Goal: Register for event/course

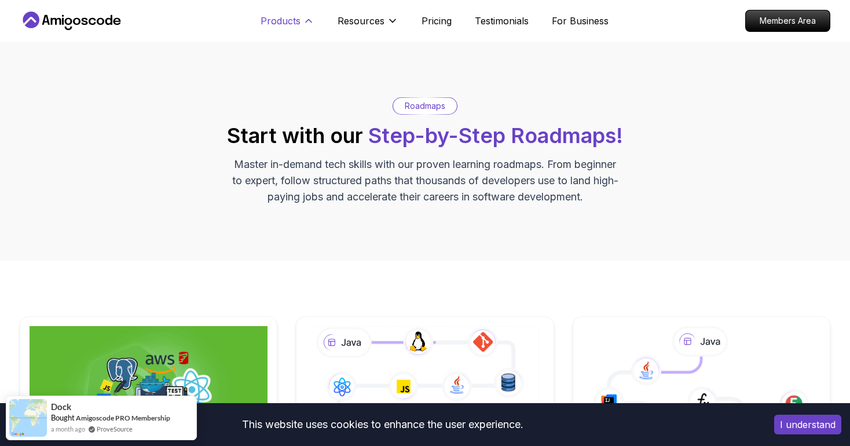
click at [313, 23] on icon at bounding box center [309, 21] width 12 height 12
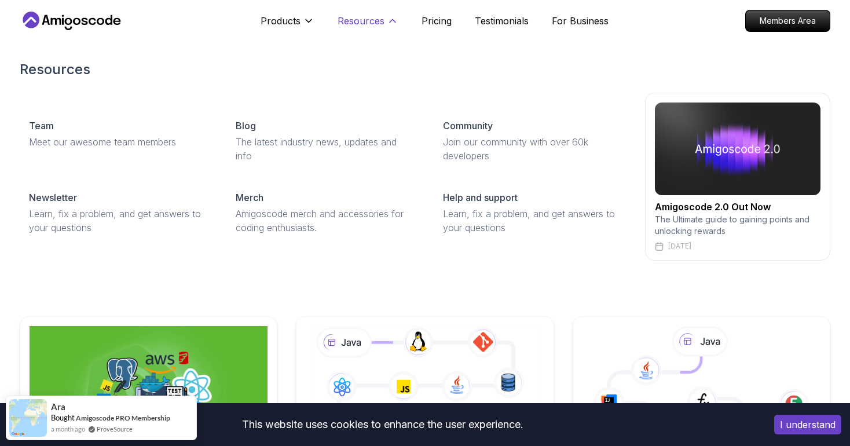
click at [369, 19] on p "Resources" at bounding box center [360, 21] width 47 height 14
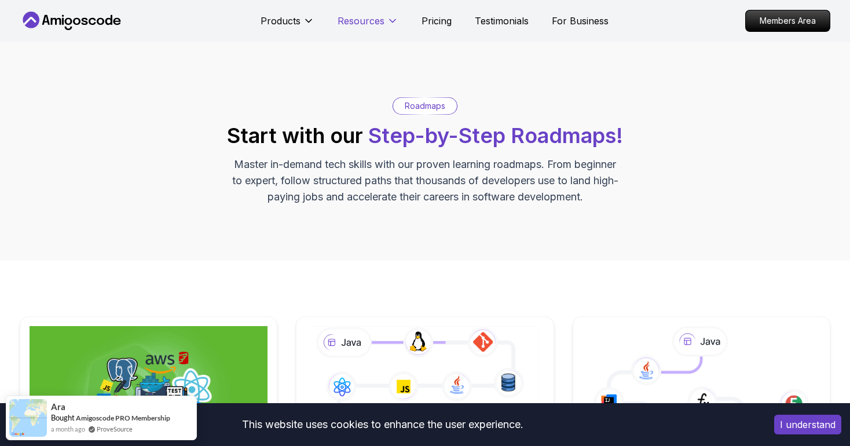
click at [369, 19] on p "Resources" at bounding box center [360, 21] width 47 height 14
click at [431, 24] on p "Pricing" at bounding box center [436, 21] width 30 height 14
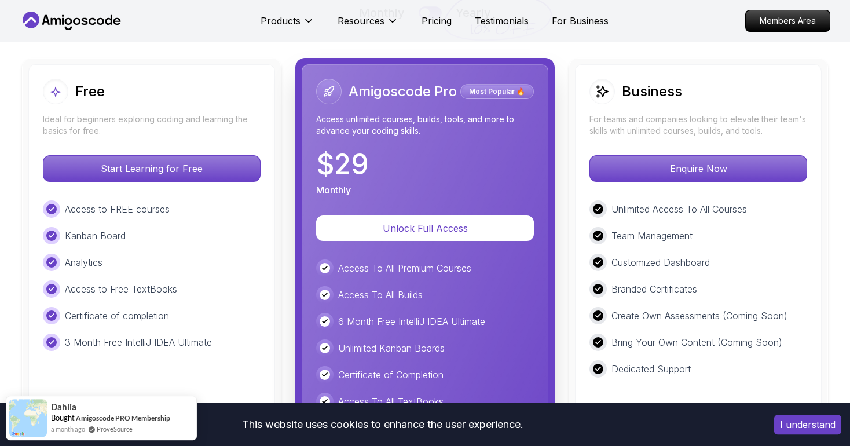
scroll to position [2701, 0]
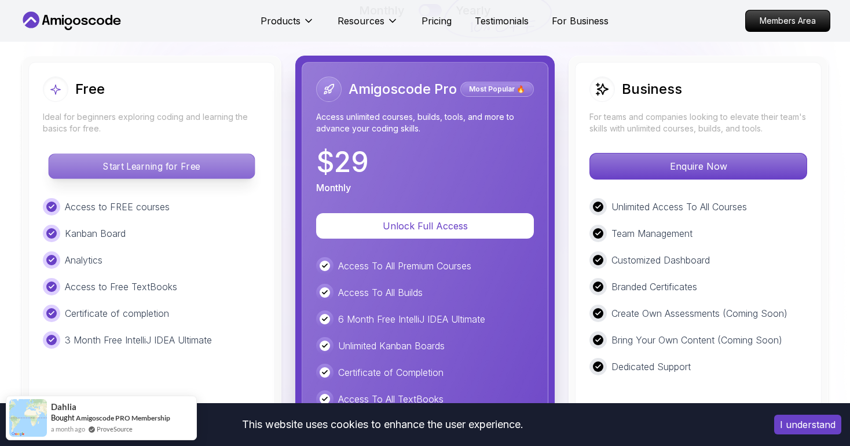
click at [184, 161] on p "Start Learning for Free" at bounding box center [151, 166] width 205 height 24
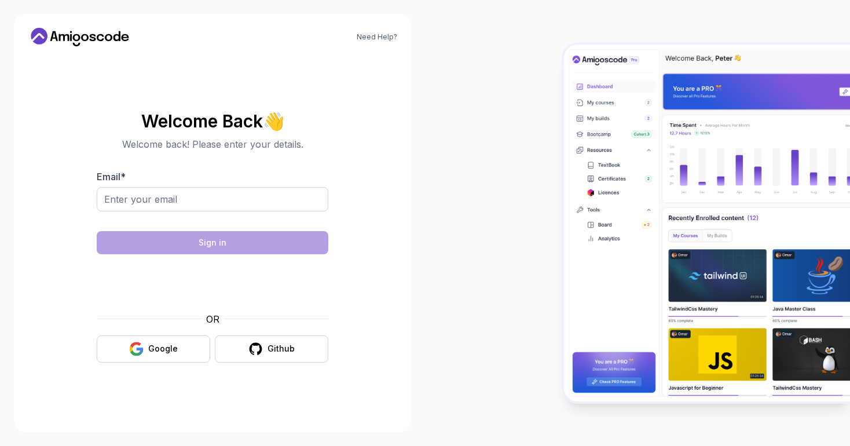
drag, startPoint x: 168, startPoint y: 328, endPoint x: 170, endPoint y: 321, distance: 6.6
click at [169, 325] on div "OR Google Github" at bounding box center [213, 337] width 232 height 50
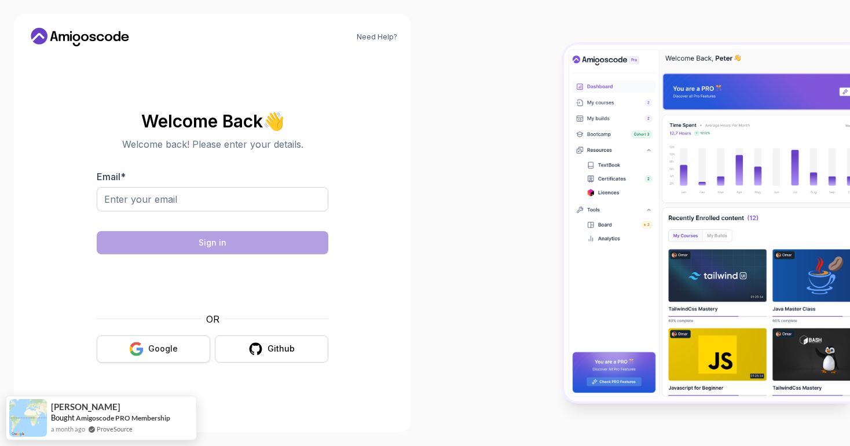
click at [168, 348] on div "Google" at bounding box center [163, 349] width 30 height 12
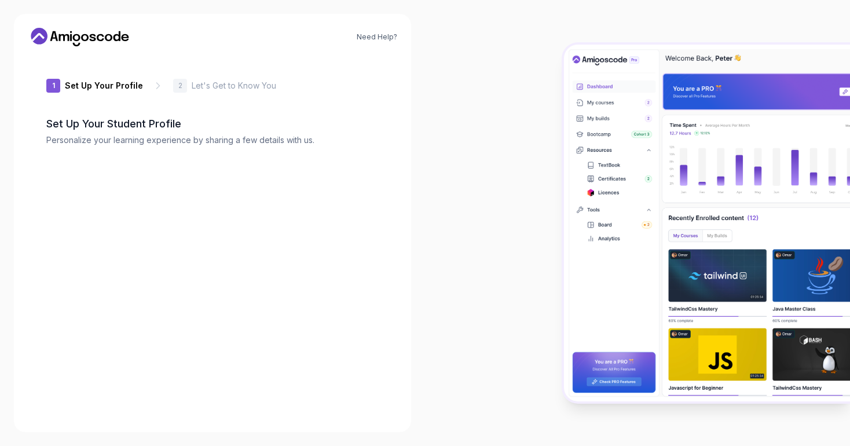
type input "zippyeagle6d7e0"
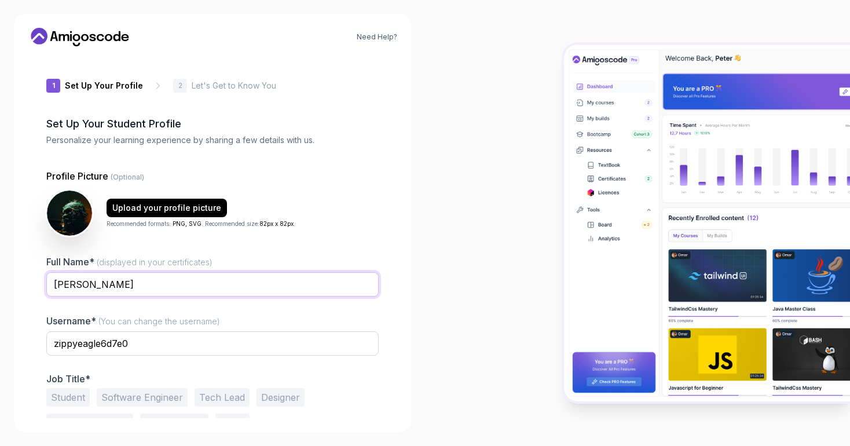
drag, startPoint x: 96, startPoint y: 291, endPoint x: 38, endPoint y: 282, distance: 58.5
click at [46, 282] on input "Ariel Direma" at bounding box center [212, 284] width 332 height 24
type input "Madjanta Yoyo Ariel Diréma"
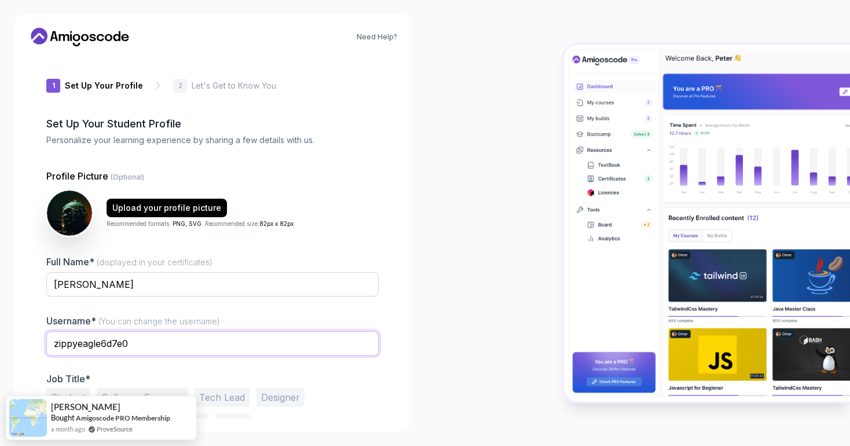
drag, startPoint x: 137, startPoint y: 344, endPoint x: 39, endPoint y: 347, distance: 97.3
click at [46, 347] on input "zippyeagle6d7e0" at bounding box center [212, 343] width 332 height 24
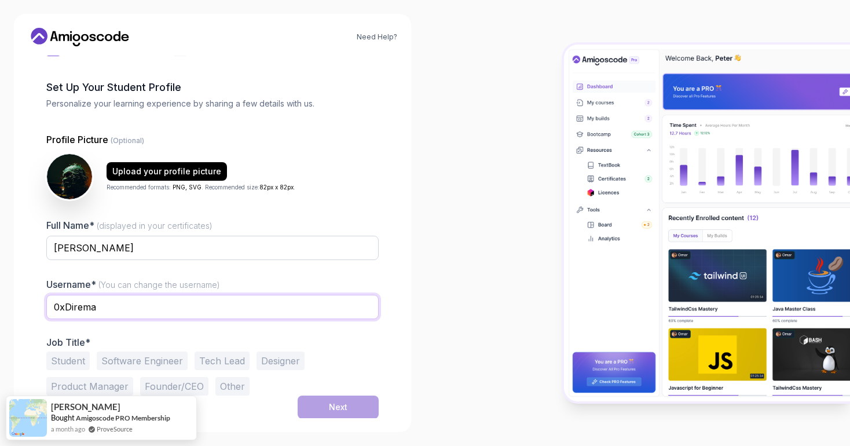
type input "0xDirema"
click at [82, 359] on button "Student" at bounding box center [67, 360] width 43 height 19
click at [131, 357] on button "Software Engineer" at bounding box center [142, 360] width 91 height 19
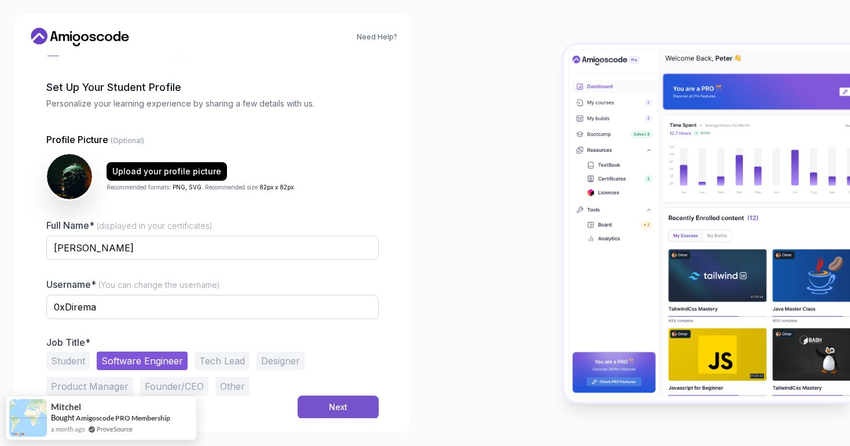
click at [323, 403] on button "Next" at bounding box center [338, 406] width 81 height 23
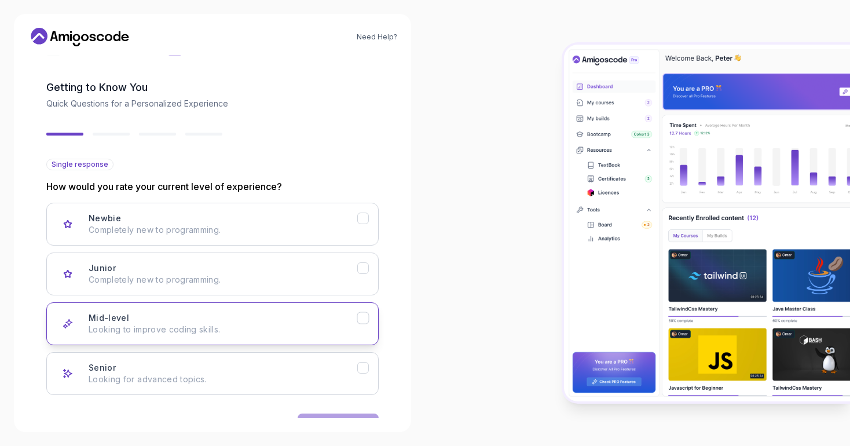
click at [370, 318] on button "Mid-level Looking to improve coding skills." at bounding box center [212, 323] width 332 height 43
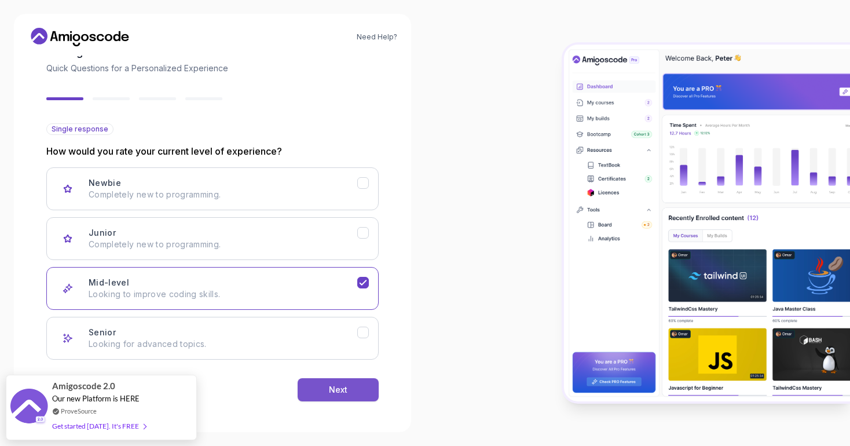
click at [358, 390] on button "Next" at bounding box center [338, 389] width 81 height 23
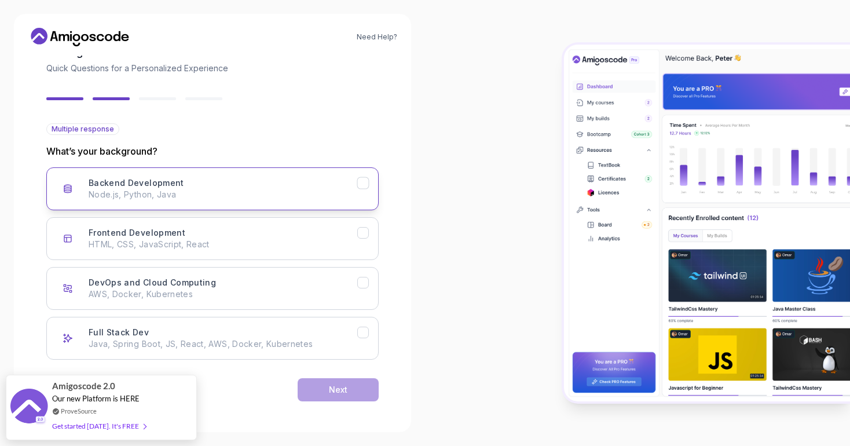
click at [367, 186] on icon "Backend Development" at bounding box center [363, 183] width 11 height 11
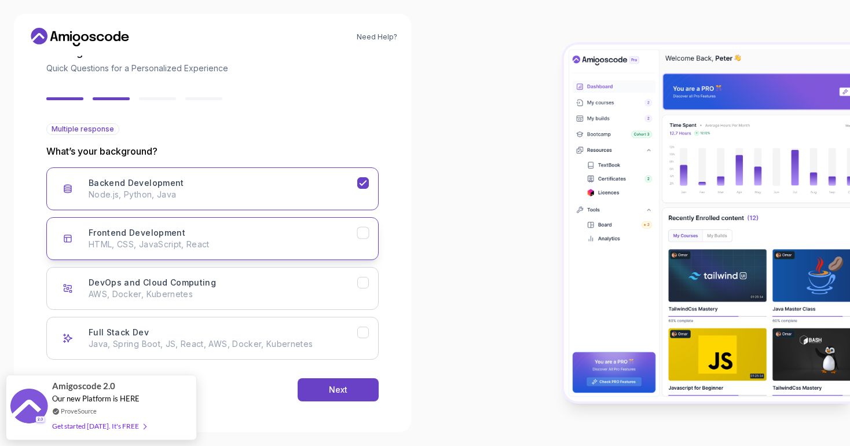
click at [368, 235] on icon "Frontend Development" at bounding box center [363, 232] width 11 height 11
click at [358, 386] on button "Next" at bounding box center [338, 389] width 81 height 23
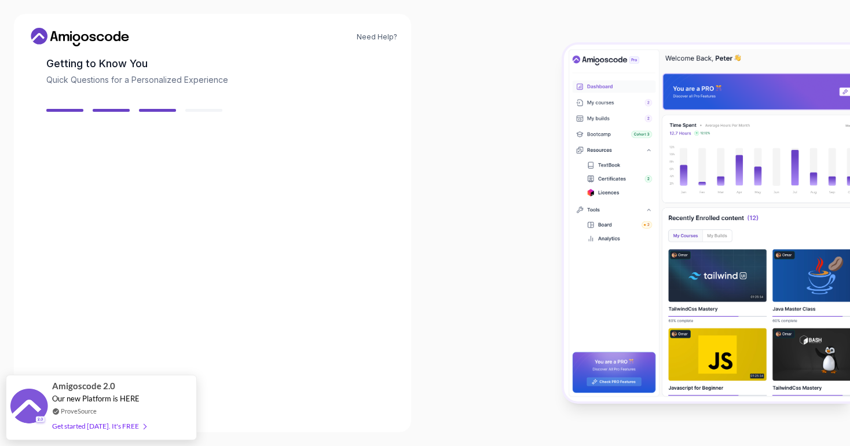
scroll to position [59, 0]
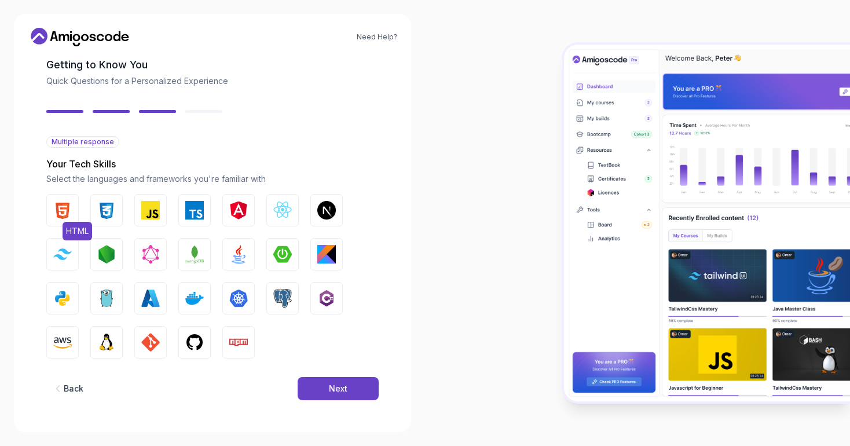
click at [68, 214] on img "button" at bounding box center [62, 210] width 19 height 19
click at [100, 214] on img "button" at bounding box center [106, 210] width 19 height 19
click at [142, 217] on img "button" at bounding box center [150, 210] width 19 height 19
click at [313, 218] on button "Next.js" at bounding box center [326, 210] width 32 height 32
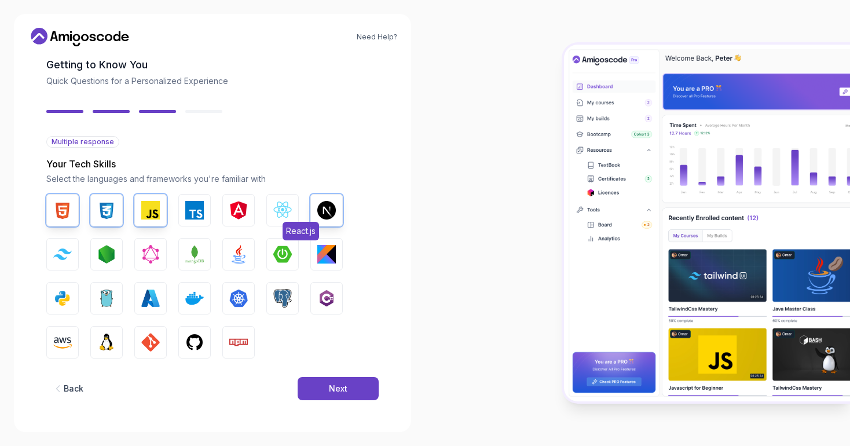
click at [282, 208] on img "button" at bounding box center [282, 210] width 19 height 19
click at [286, 253] on img "button" at bounding box center [282, 254] width 19 height 19
click at [326, 255] on img "button" at bounding box center [326, 254] width 19 height 19
click at [238, 256] on img "button" at bounding box center [238, 254] width 19 height 19
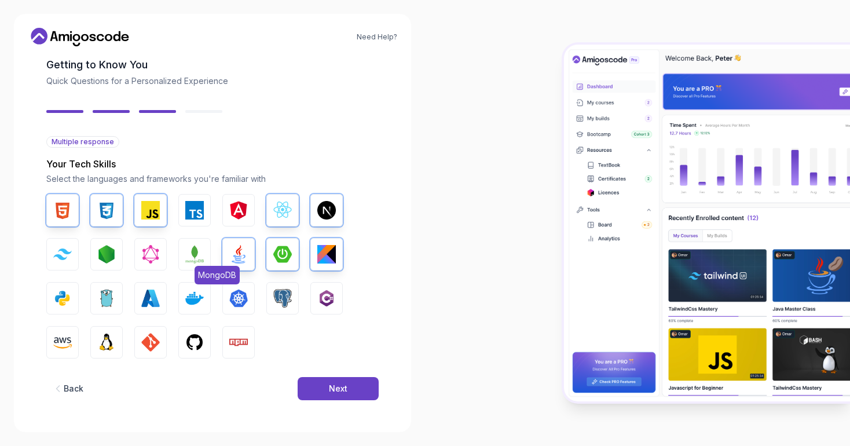
click at [202, 256] on img "button" at bounding box center [194, 254] width 19 height 19
click at [69, 256] on img "button" at bounding box center [62, 253] width 19 height 11
click at [71, 298] on img "button" at bounding box center [62, 298] width 19 height 19
click at [106, 353] on button "Linux" at bounding box center [106, 342] width 32 height 32
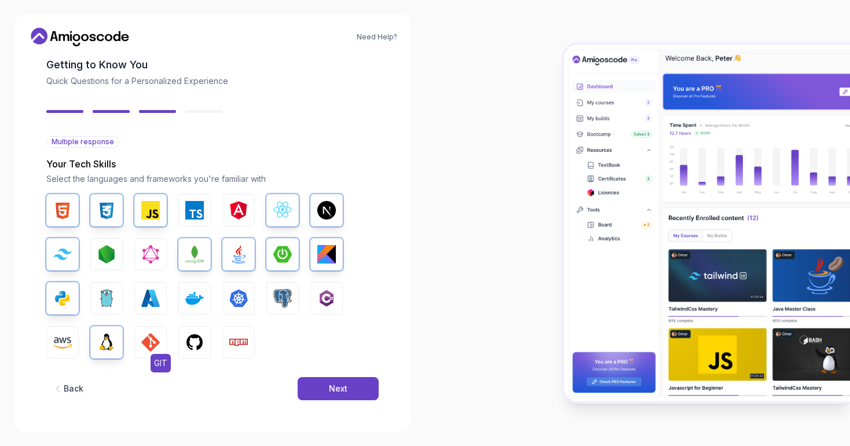
click at [146, 348] on img "button" at bounding box center [150, 342] width 19 height 19
click at [183, 348] on button "GitHub" at bounding box center [194, 342] width 32 height 32
click at [238, 347] on img "button" at bounding box center [238, 342] width 19 height 19
click at [284, 304] on img "button" at bounding box center [282, 298] width 19 height 19
click at [200, 303] on img "button" at bounding box center [194, 298] width 19 height 19
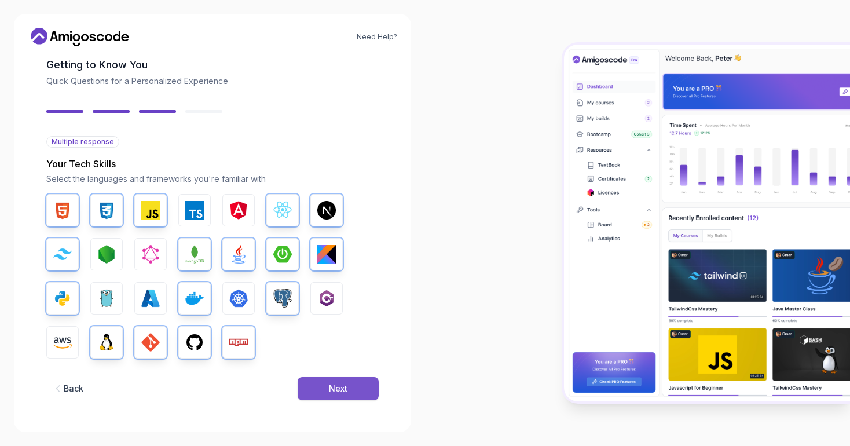
click at [358, 389] on button "Next" at bounding box center [338, 388] width 81 height 23
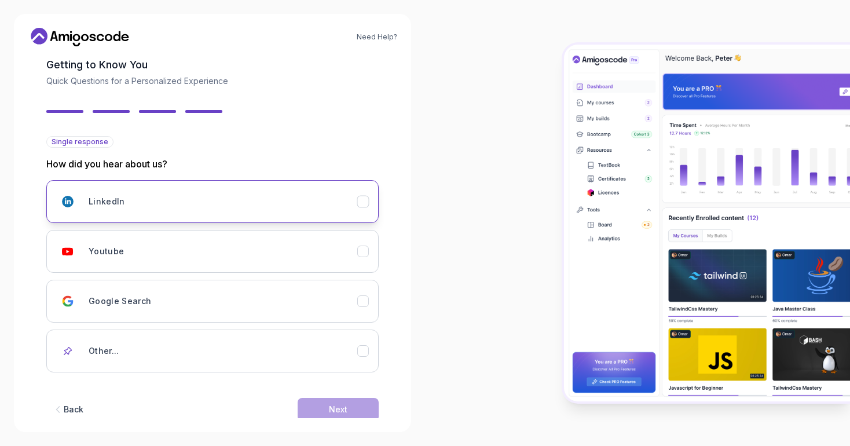
scroll to position [79, 0]
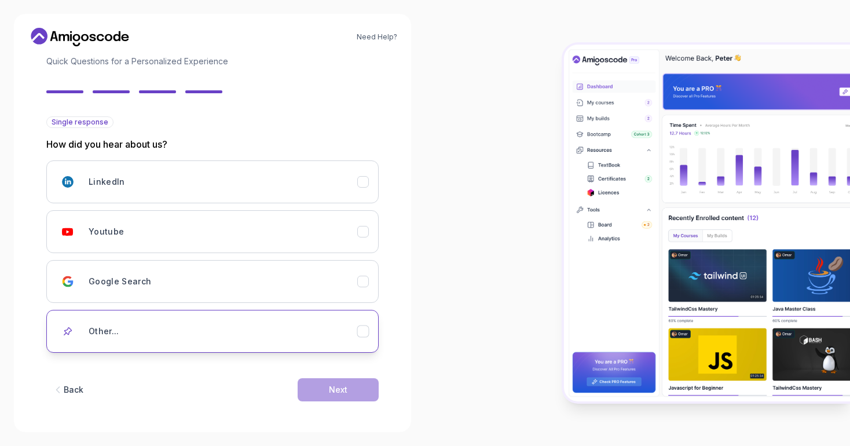
click at [331, 337] on div "Other..." at bounding box center [223, 331] width 269 height 23
click at [361, 326] on icon "Other..." at bounding box center [363, 331] width 11 height 11
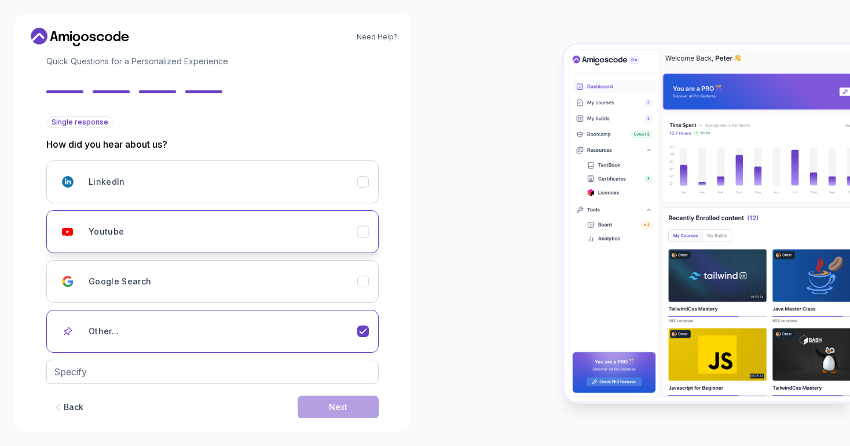
click at [354, 240] on div "Youtube" at bounding box center [223, 231] width 269 height 23
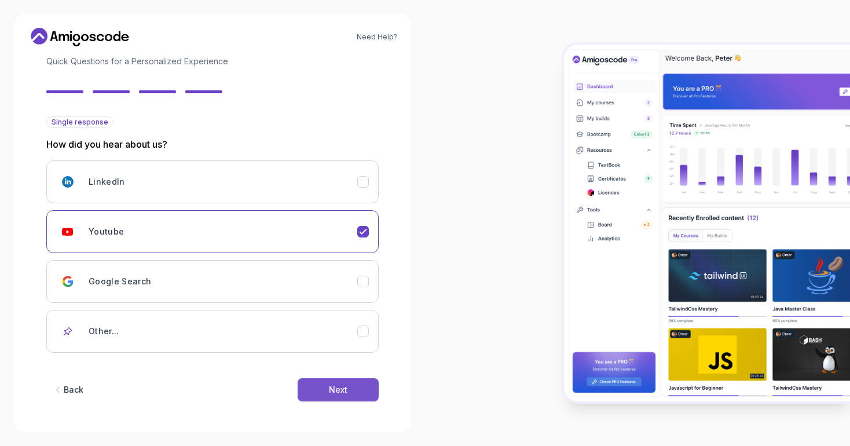
click at [358, 388] on button "Next" at bounding box center [338, 389] width 81 height 23
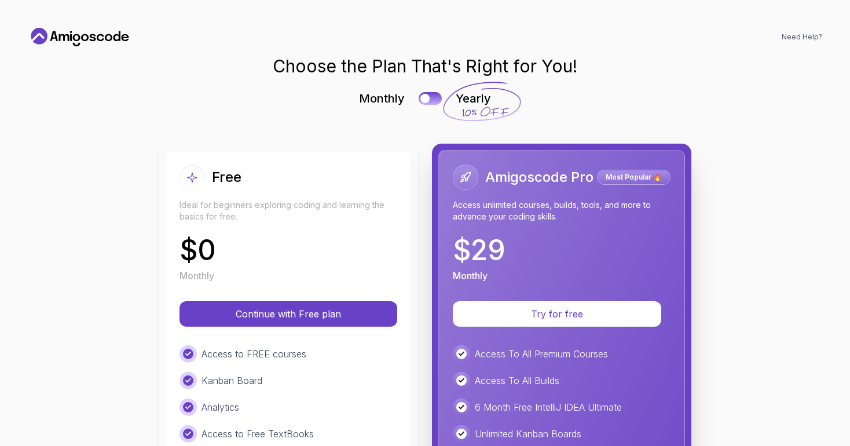
scroll to position [0, 0]
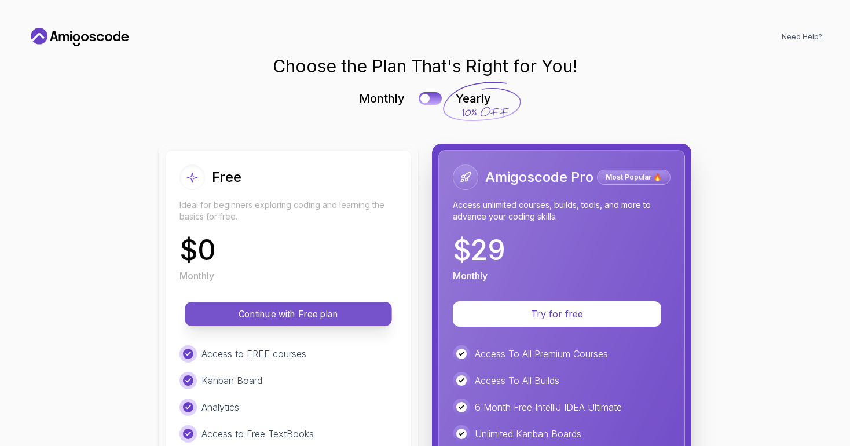
click at [343, 321] on button "Continue with Free plan" at bounding box center [288, 314] width 207 height 24
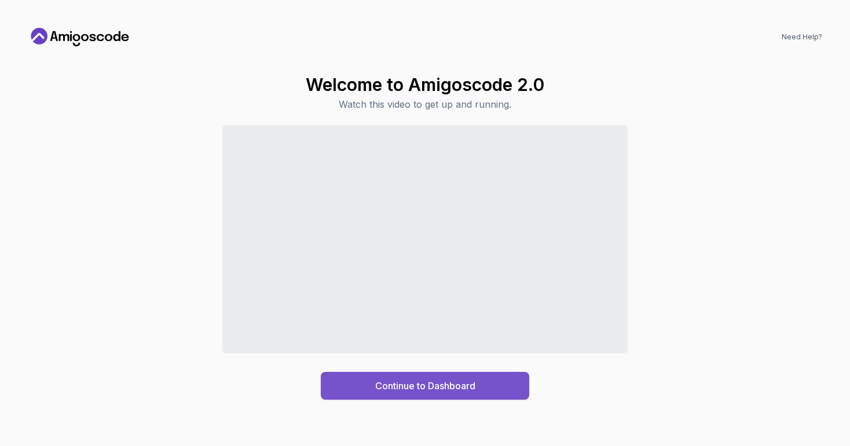
click at [439, 390] on div "Continue to Dashboard" at bounding box center [425, 386] width 100 height 14
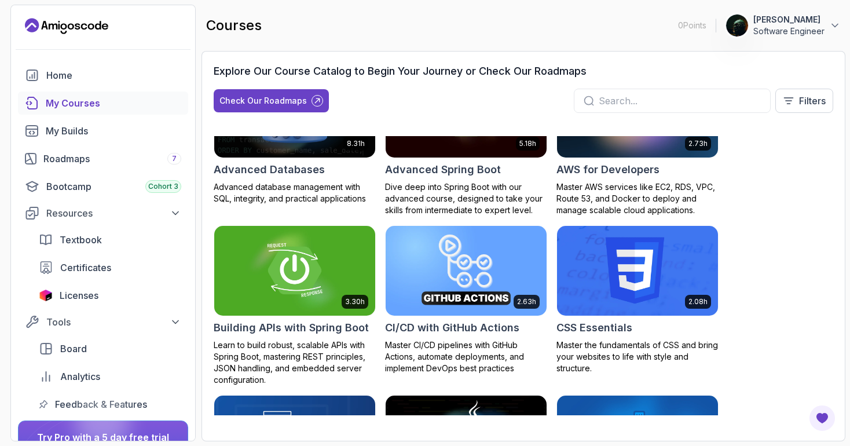
scroll to position [158, 0]
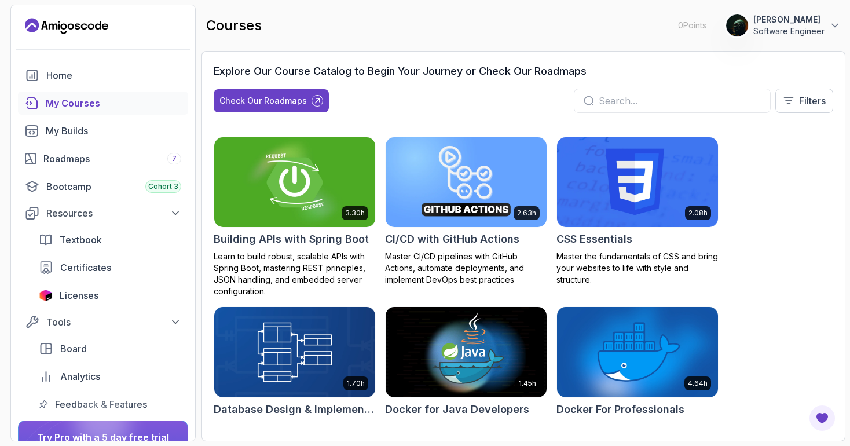
click at [293, 186] on img at bounding box center [294, 182] width 169 height 94
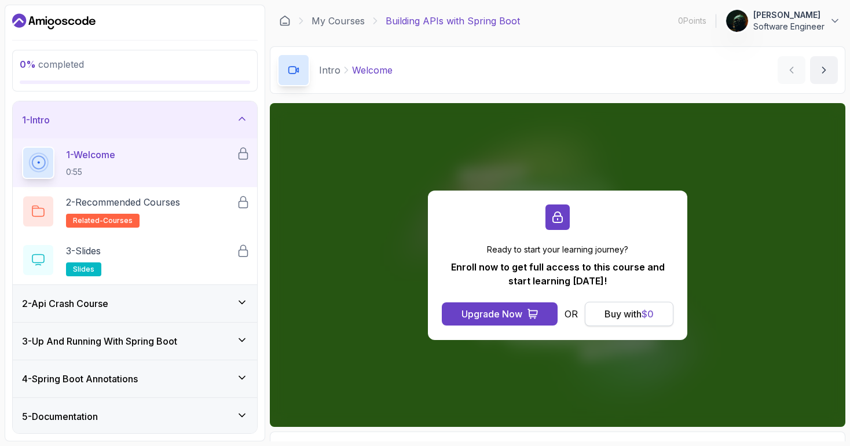
click at [622, 316] on div "Buy with $ 0" at bounding box center [628, 314] width 49 height 14
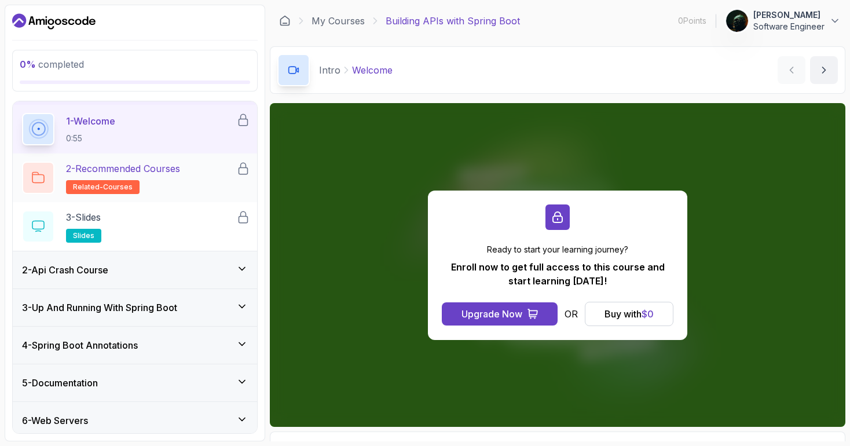
scroll to position [39, 0]
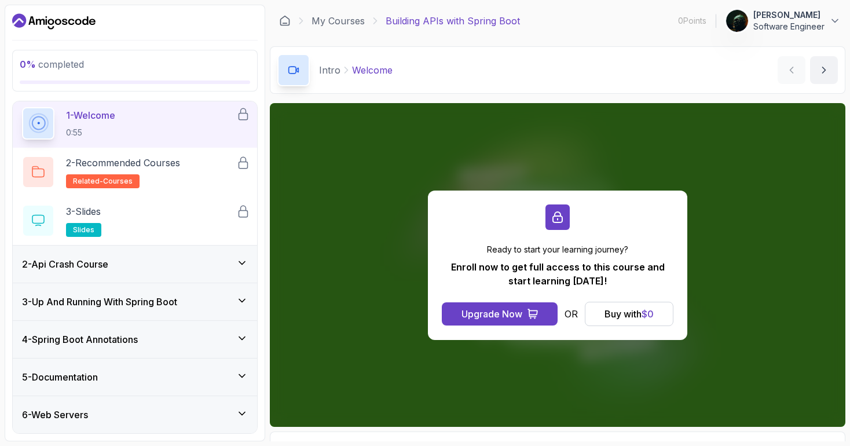
click at [244, 263] on icon at bounding box center [242, 263] width 12 height 12
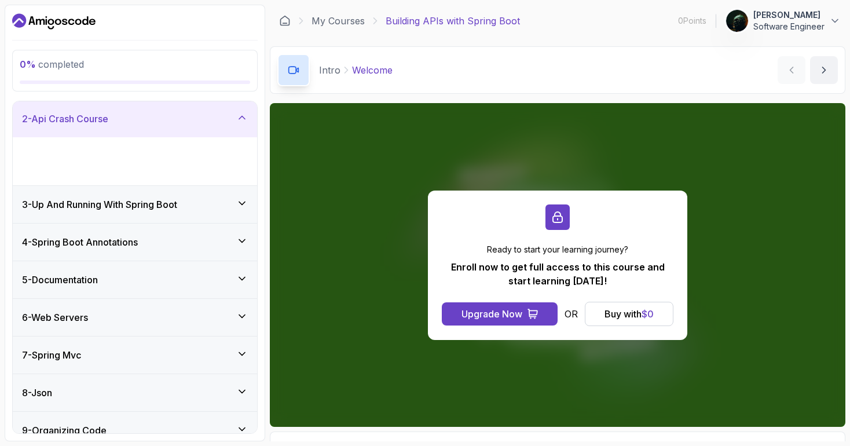
scroll to position [39, 0]
click at [79, 172] on span "Text" at bounding box center [81, 170] width 16 height 9
